Goal: Navigation & Orientation: Find specific page/section

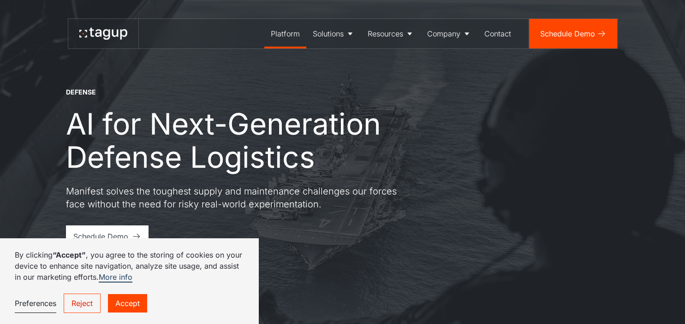
click at [293, 35] on div "Platform" at bounding box center [285, 33] width 29 height 11
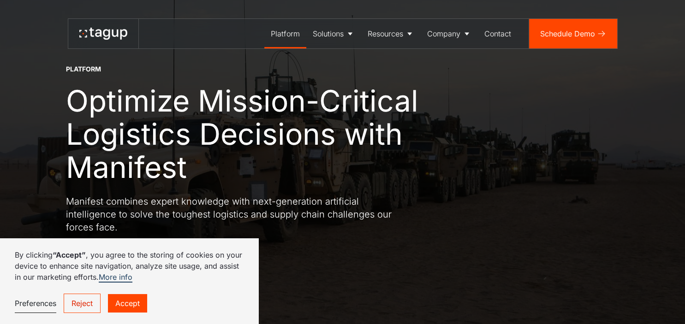
click at [141, 302] on link "Accept" at bounding box center [127, 303] width 39 height 18
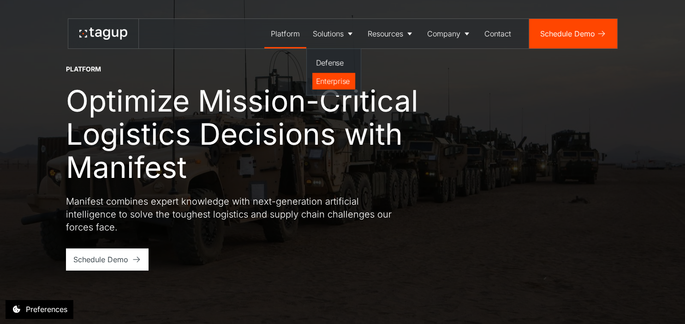
click at [339, 84] on div "Enterprise" at bounding box center [334, 81] width 36 height 11
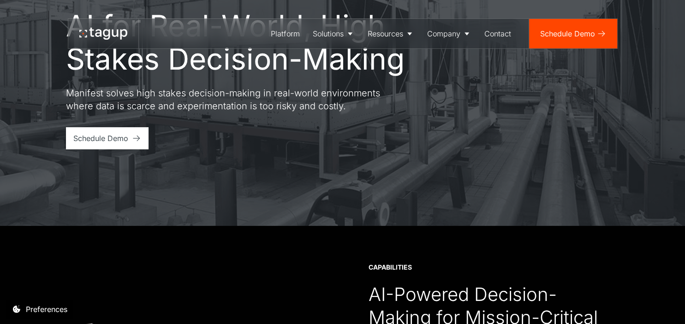
scroll to position [97, 0]
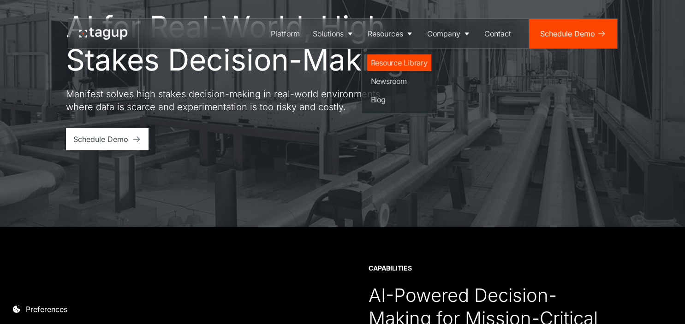
click at [392, 62] on div "Resource Library" at bounding box center [399, 62] width 57 height 11
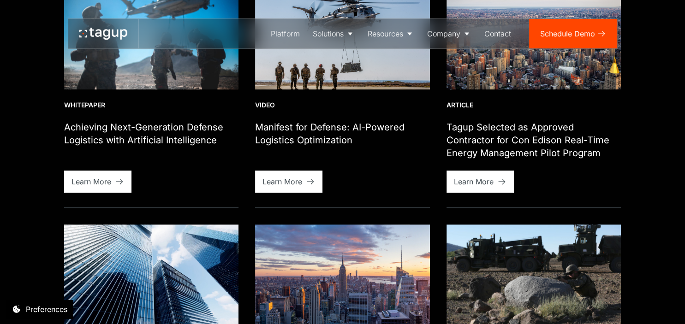
scroll to position [97, 0]
